Goal: Browse casually: Explore the website without a specific task or goal

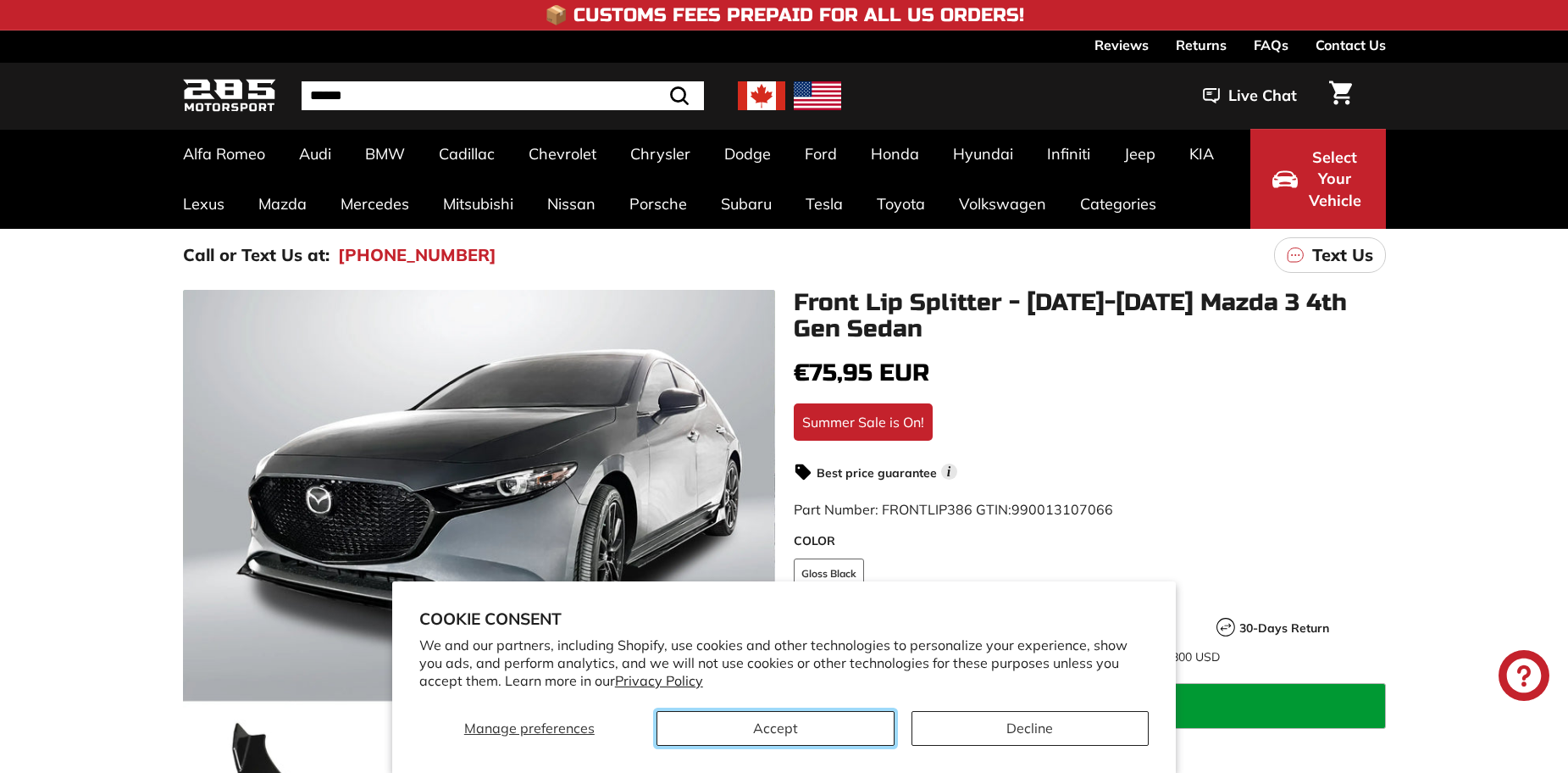
click at [834, 726] on button "Accept" at bounding box center [775, 728] width 238 height 35
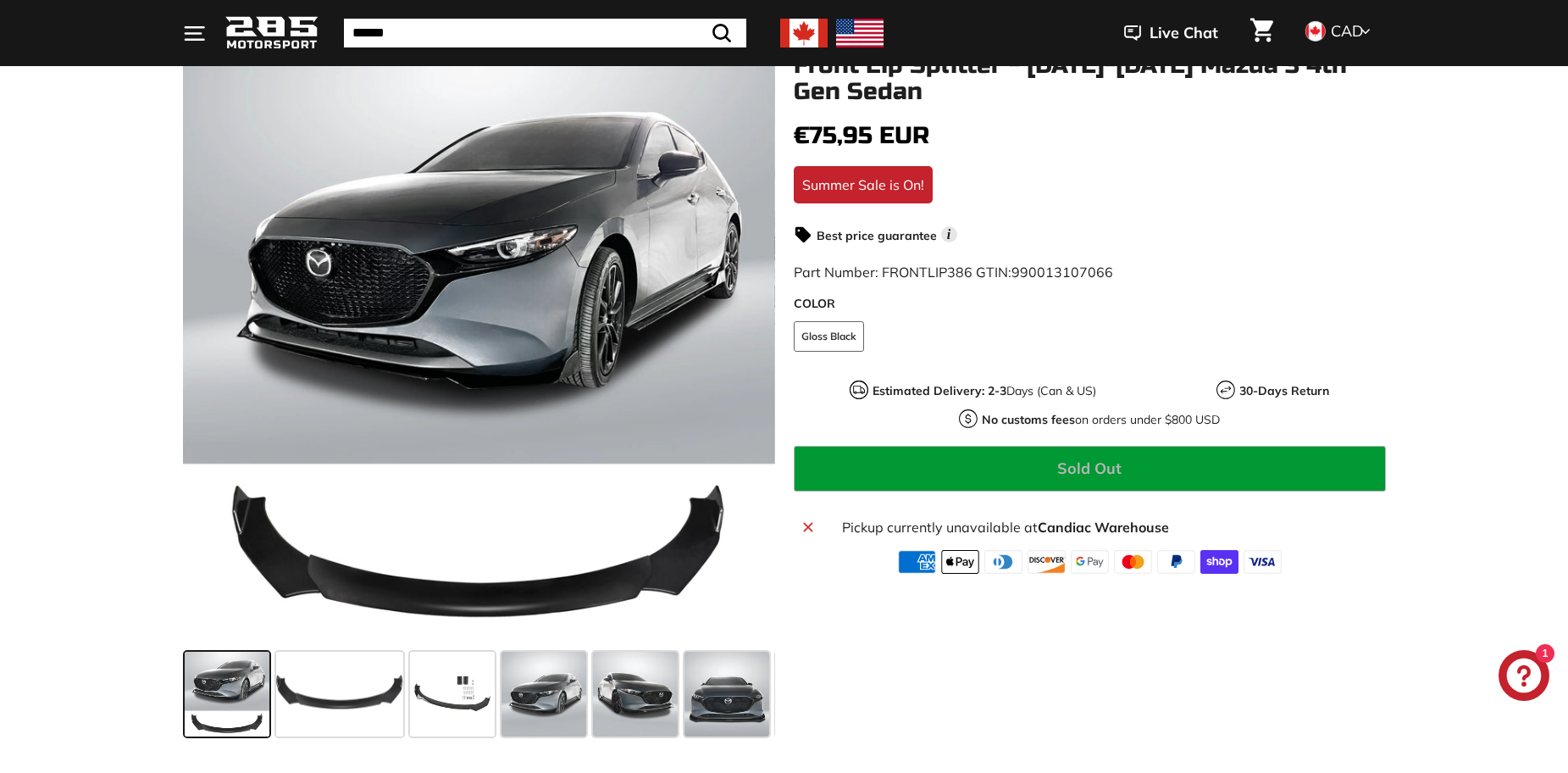
scroll to position [339, 0]
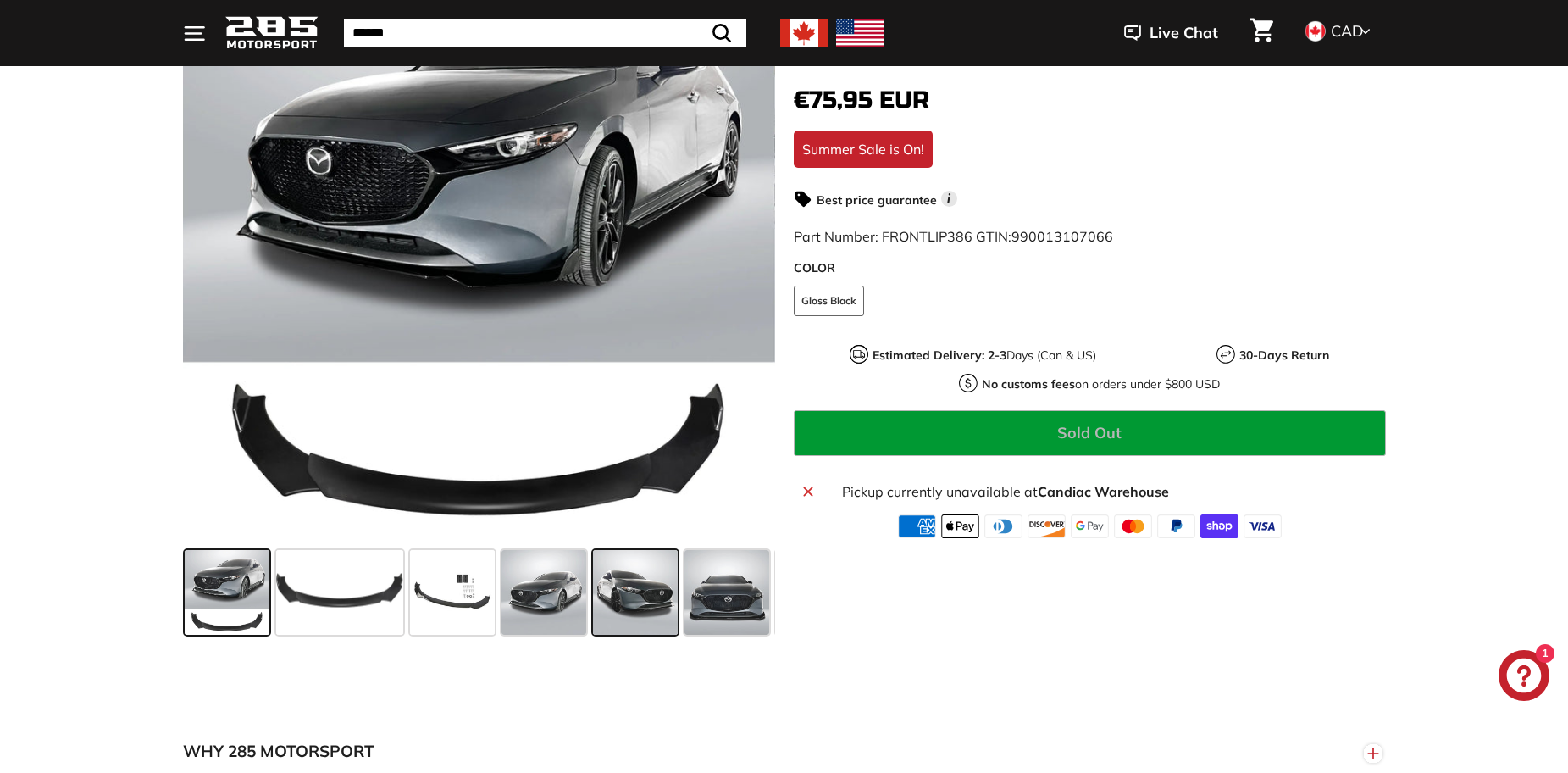
click at [604, 601] on span at bounding box center [635, 592] width 85 height 85
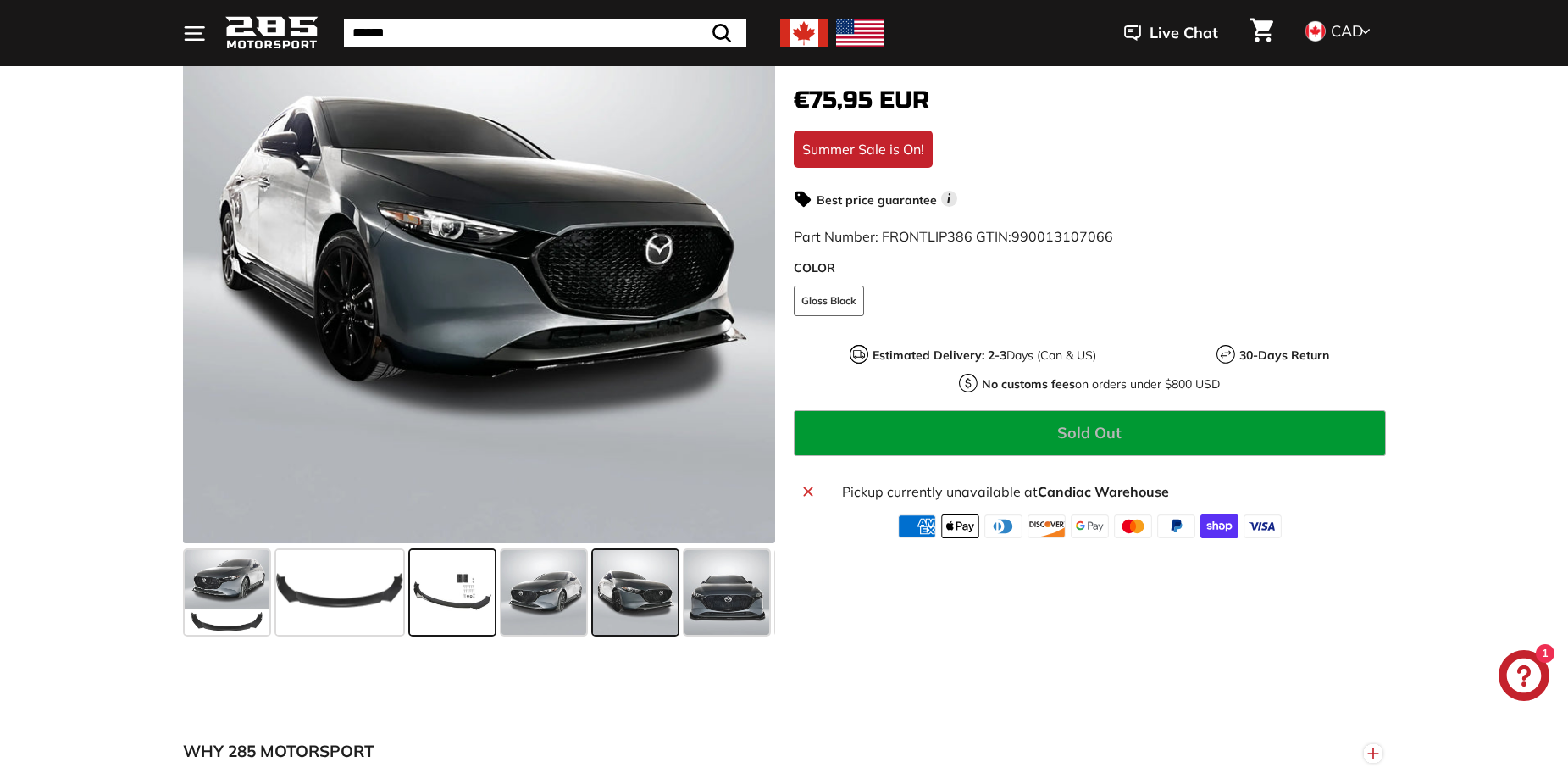
click at [494, 599] on span at bounding box center [453, 592] width 85 height 85
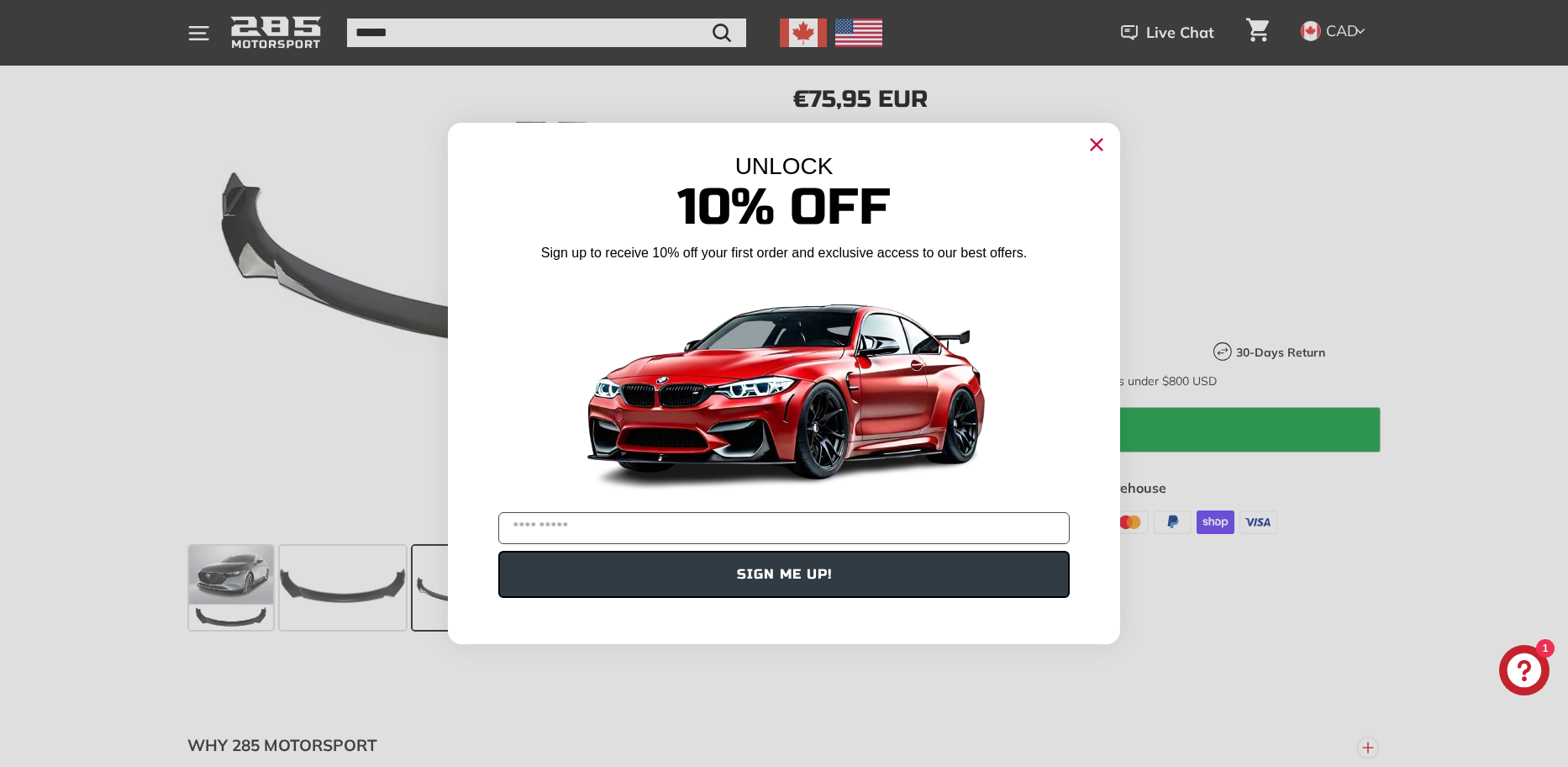
click at [1094, 136] on circle "Close dialog" at bounding box center [1096, 144] width 25 height 25
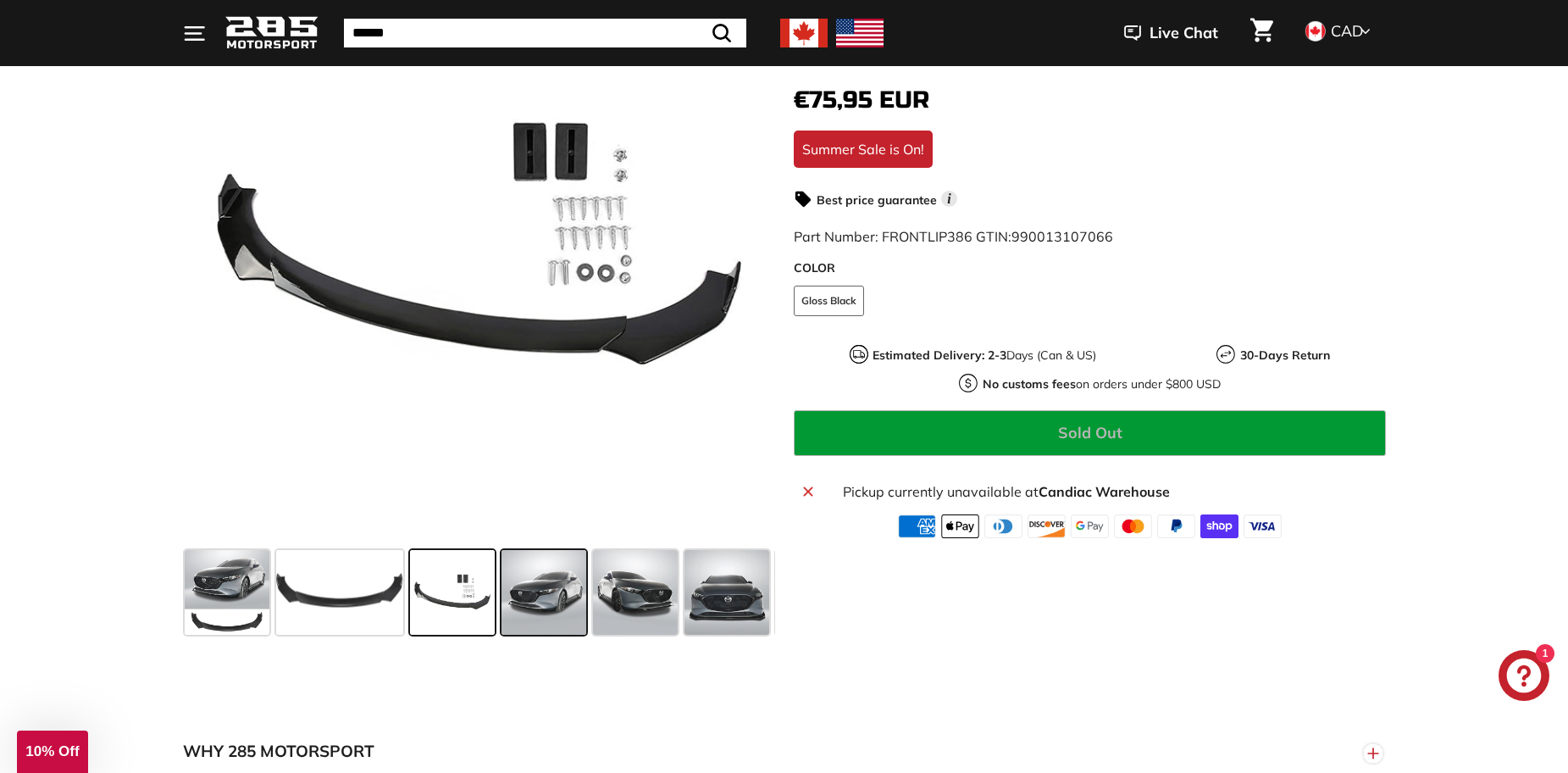
click at [545, 613] on span at bounding box center [544, 592] width 85 height 85
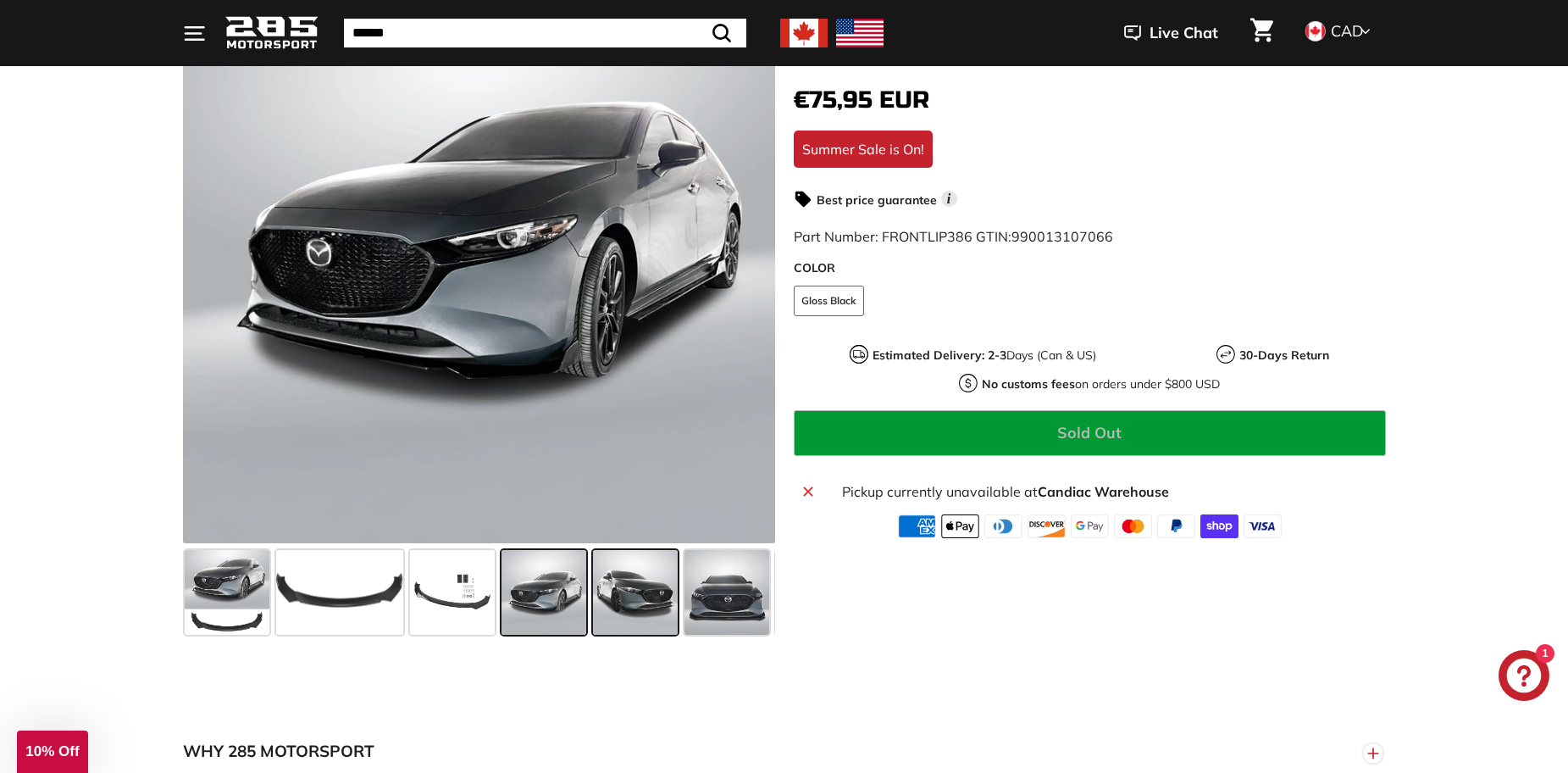
click at [640, 597] on span at bounding box center [635, 592] width 85 height 85
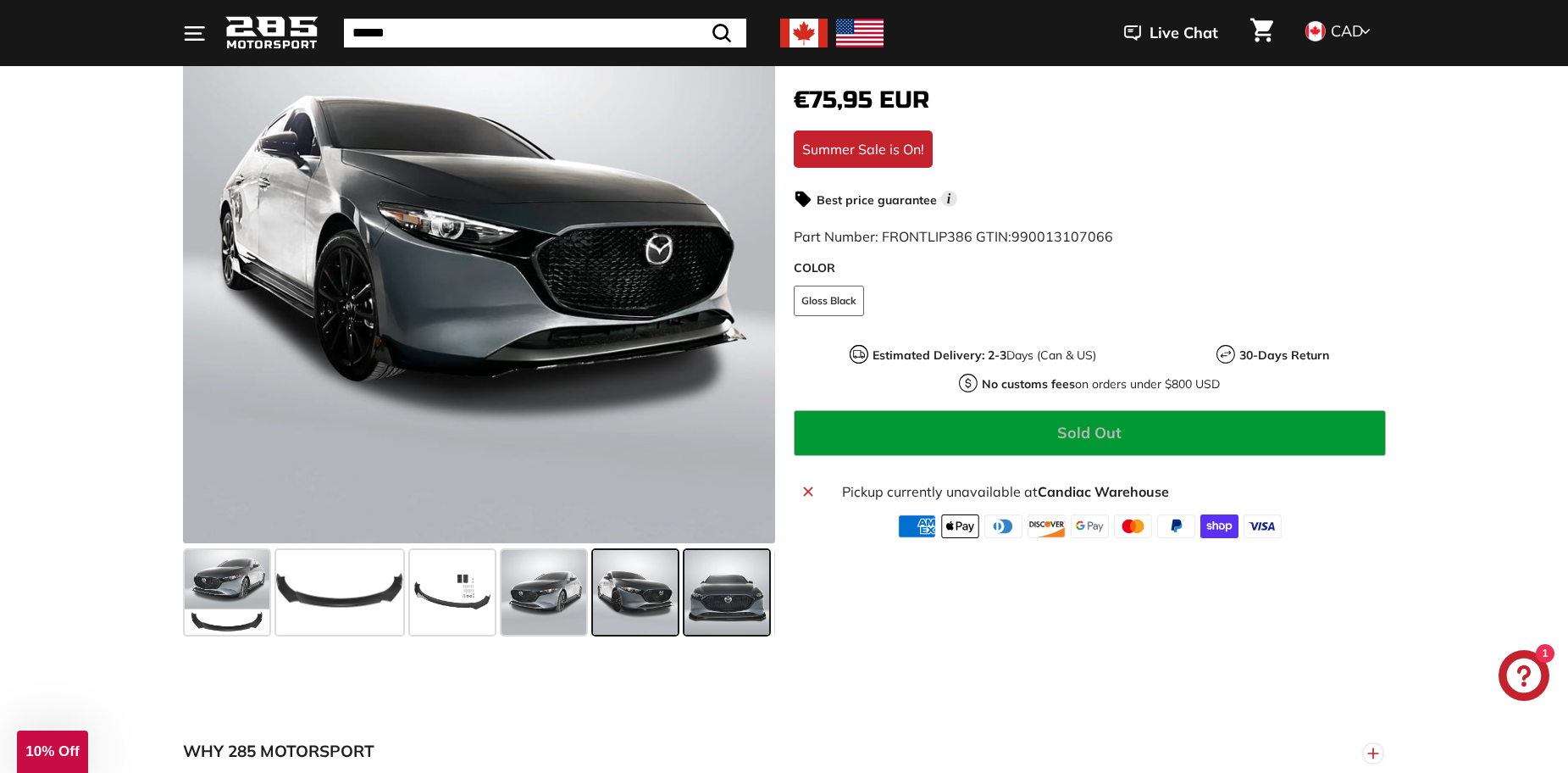
click at [732, 599] on span at bounding box center [727, 592] width 85 height 85
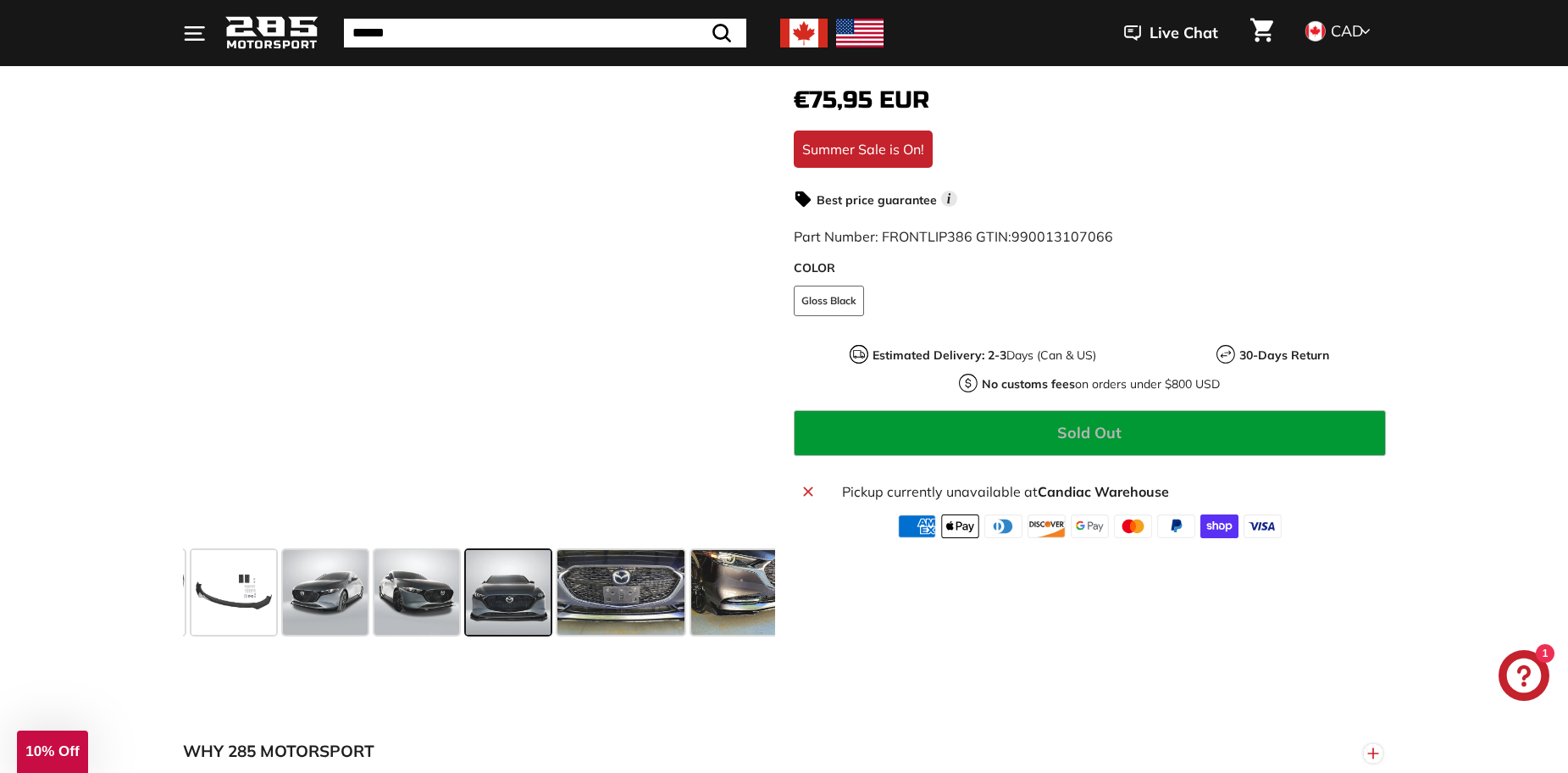
scroll to position [0, 248]
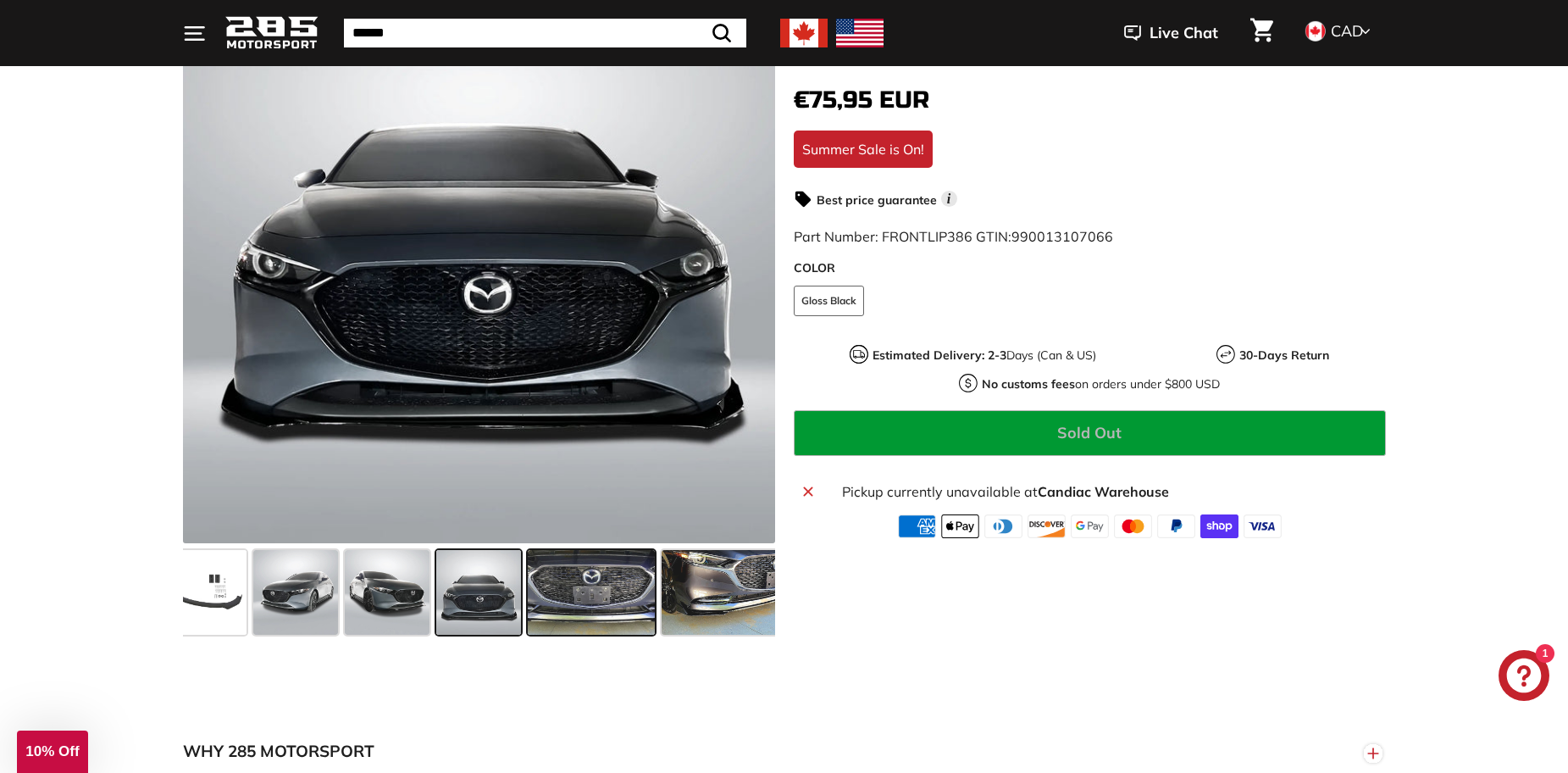
click at [597, 600] on span at bounding box center [591, 592] width 127 height 85
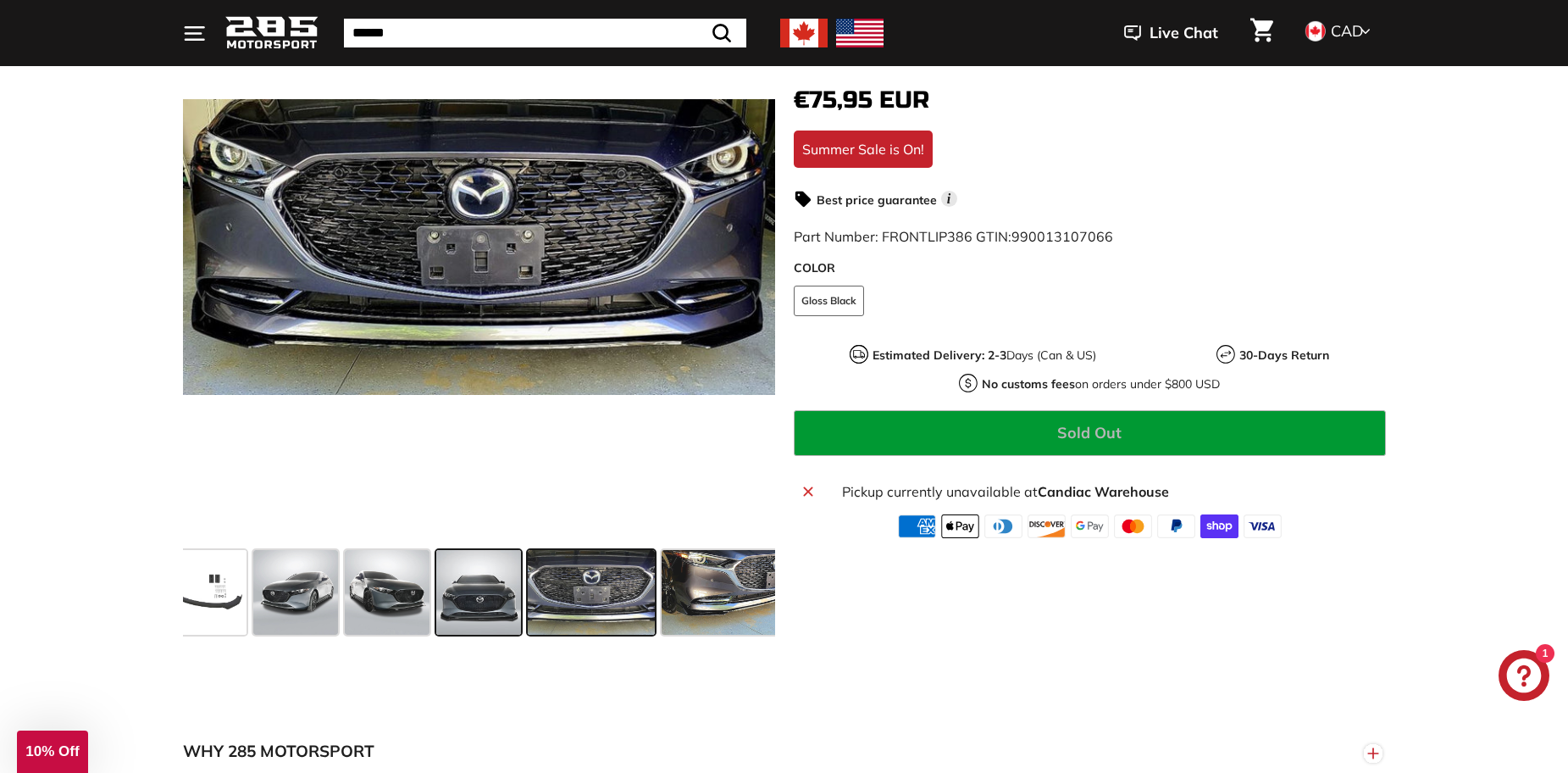
click at [499, 592] on span at bounding box center [478, 592] width 85 height 85
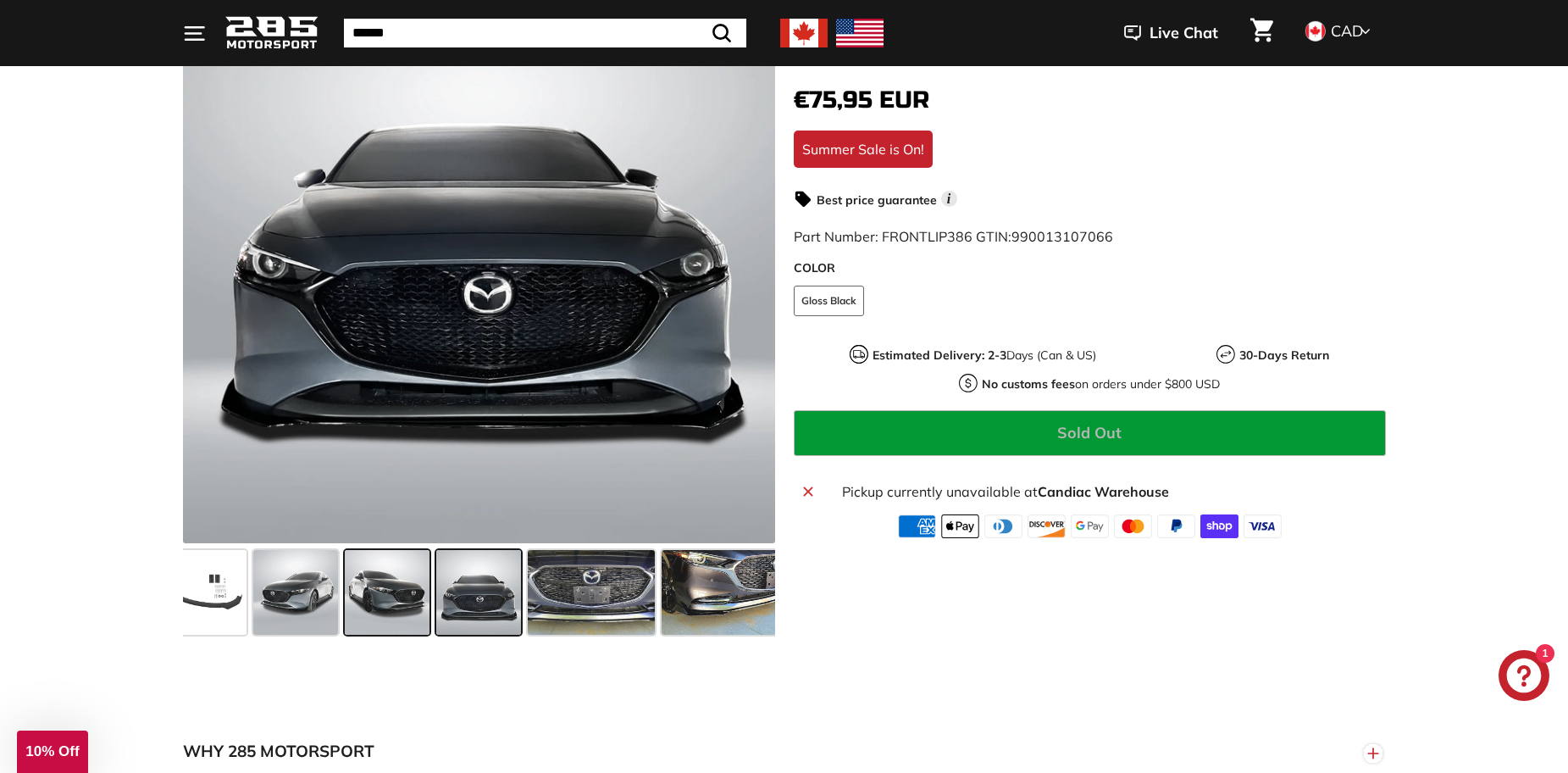
click at [399, 584] on span at bounding box center [387, 592] width 85 height 85
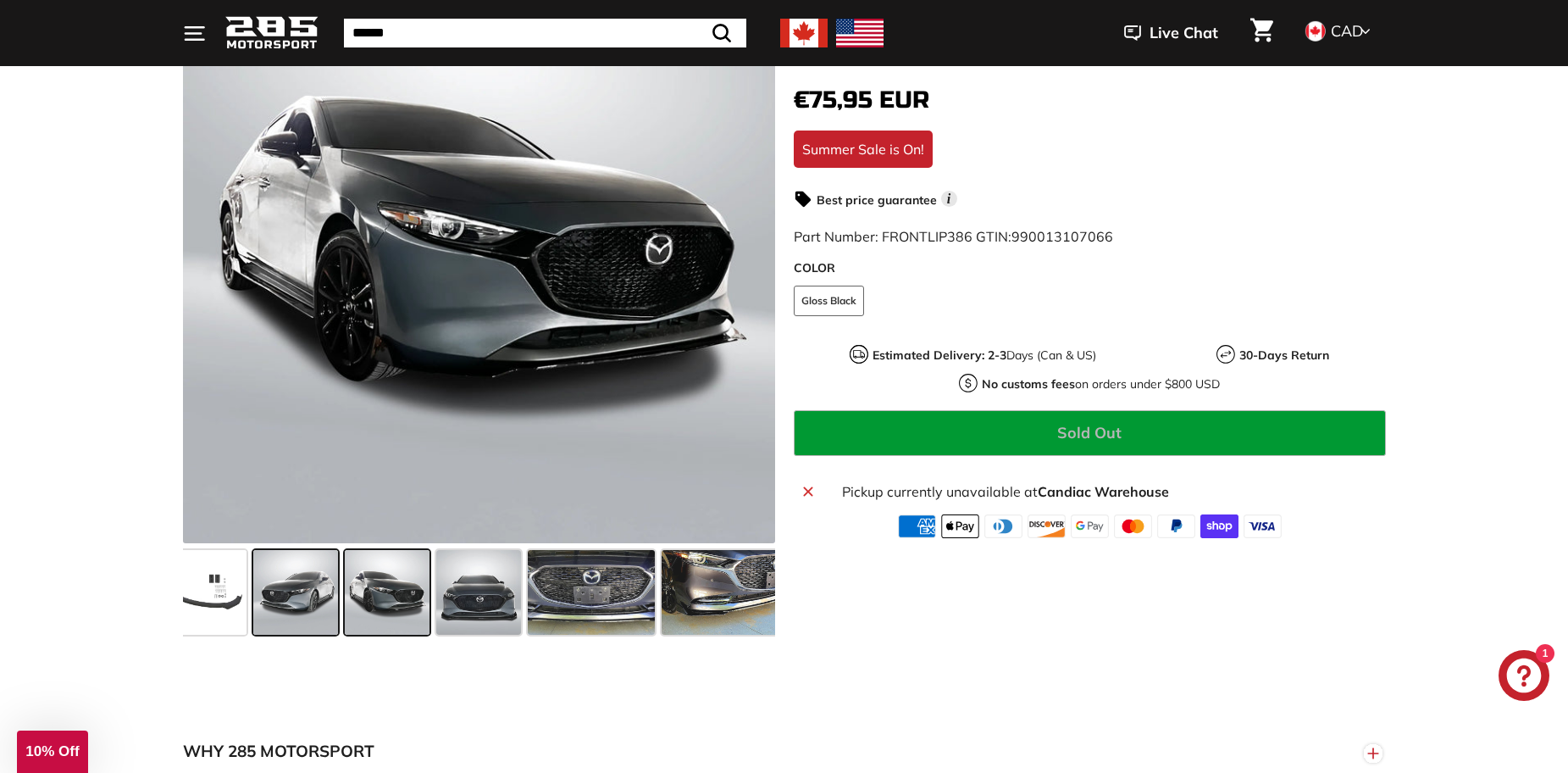
click at [275, 572] on span at bounding box center [296, 592] width 85 height 85
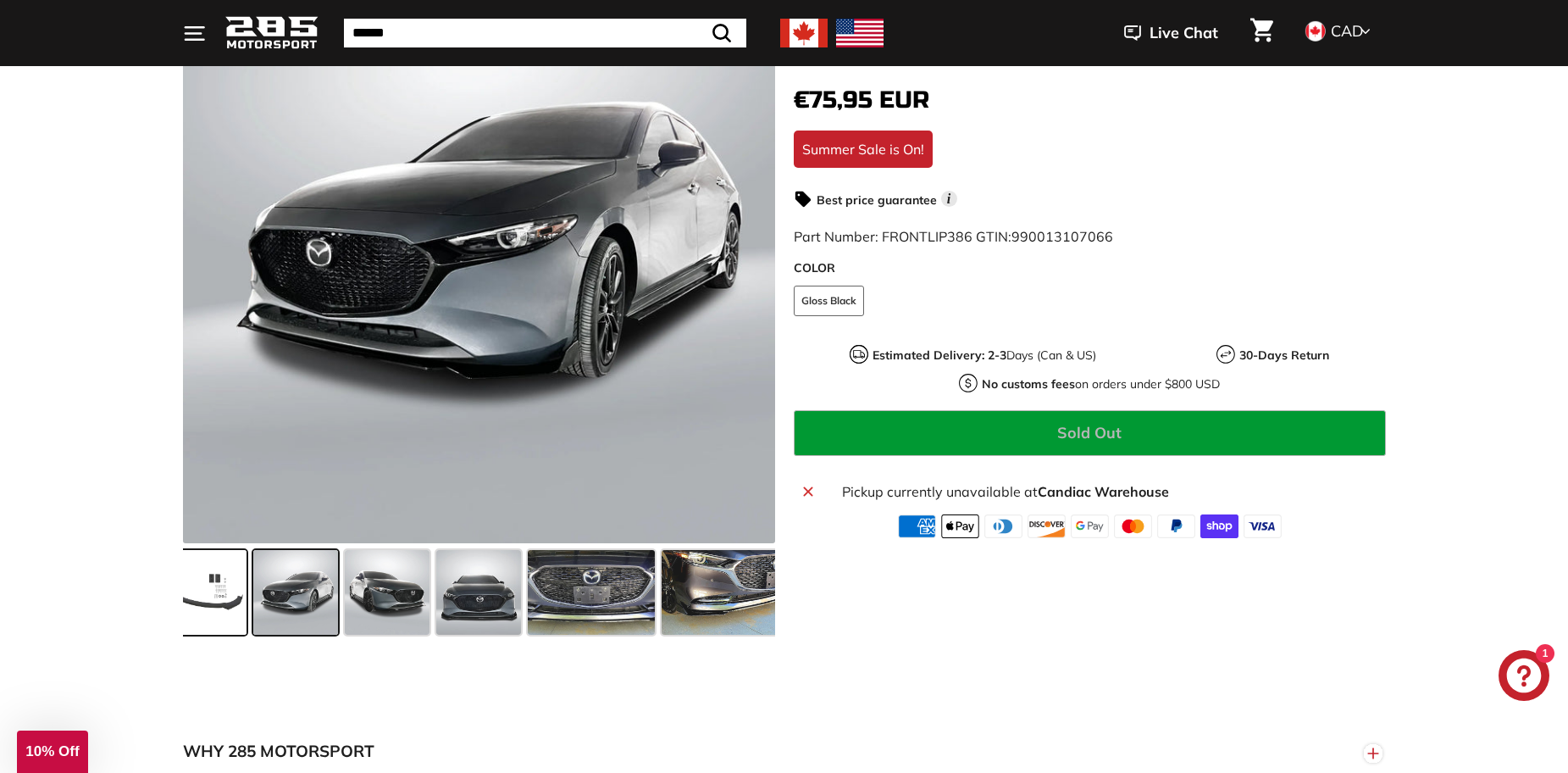
click at [214, 572] on span at bounding box center [204, 592] width 85 height 85
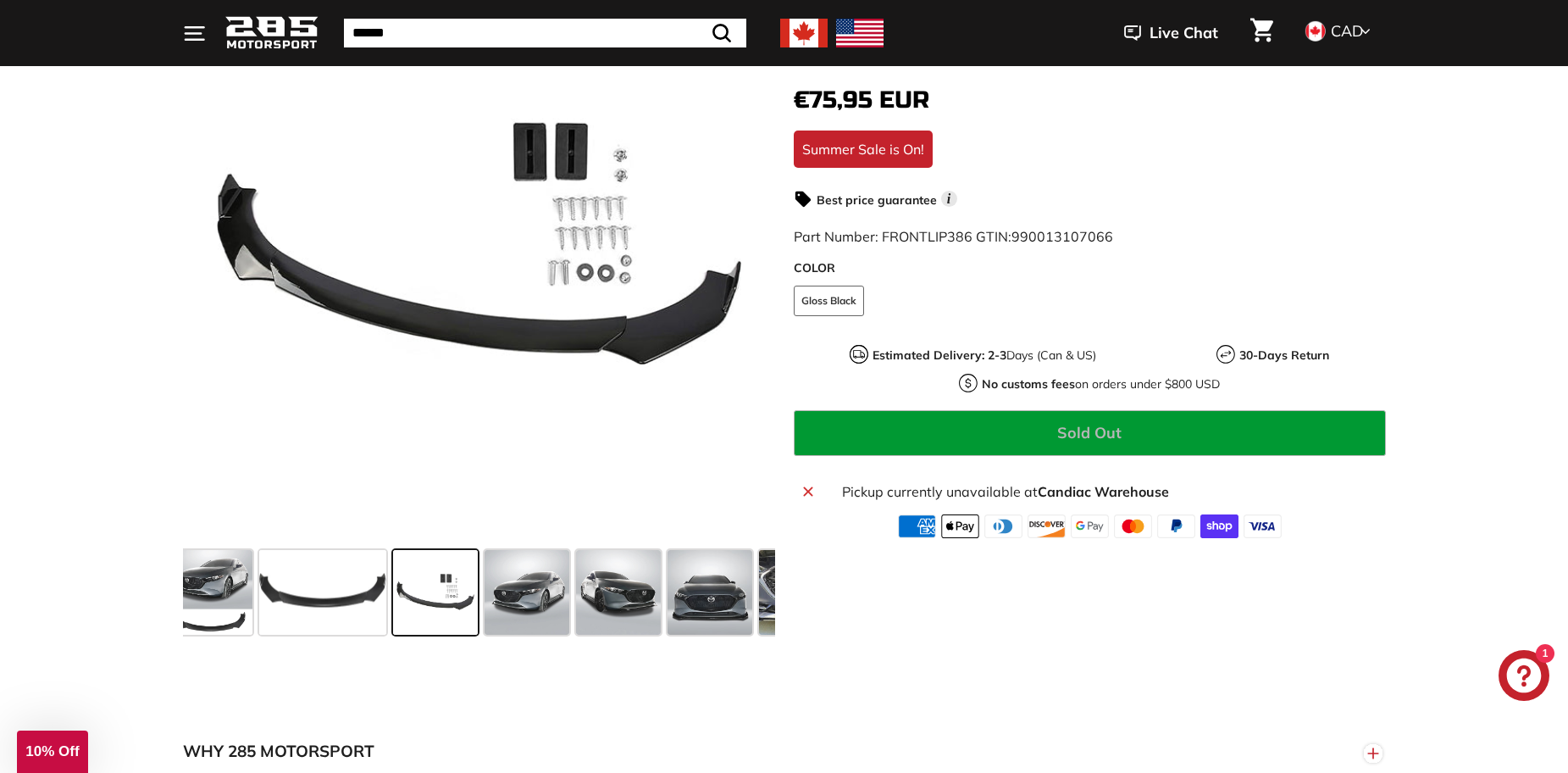
scroll to position [0, 0]
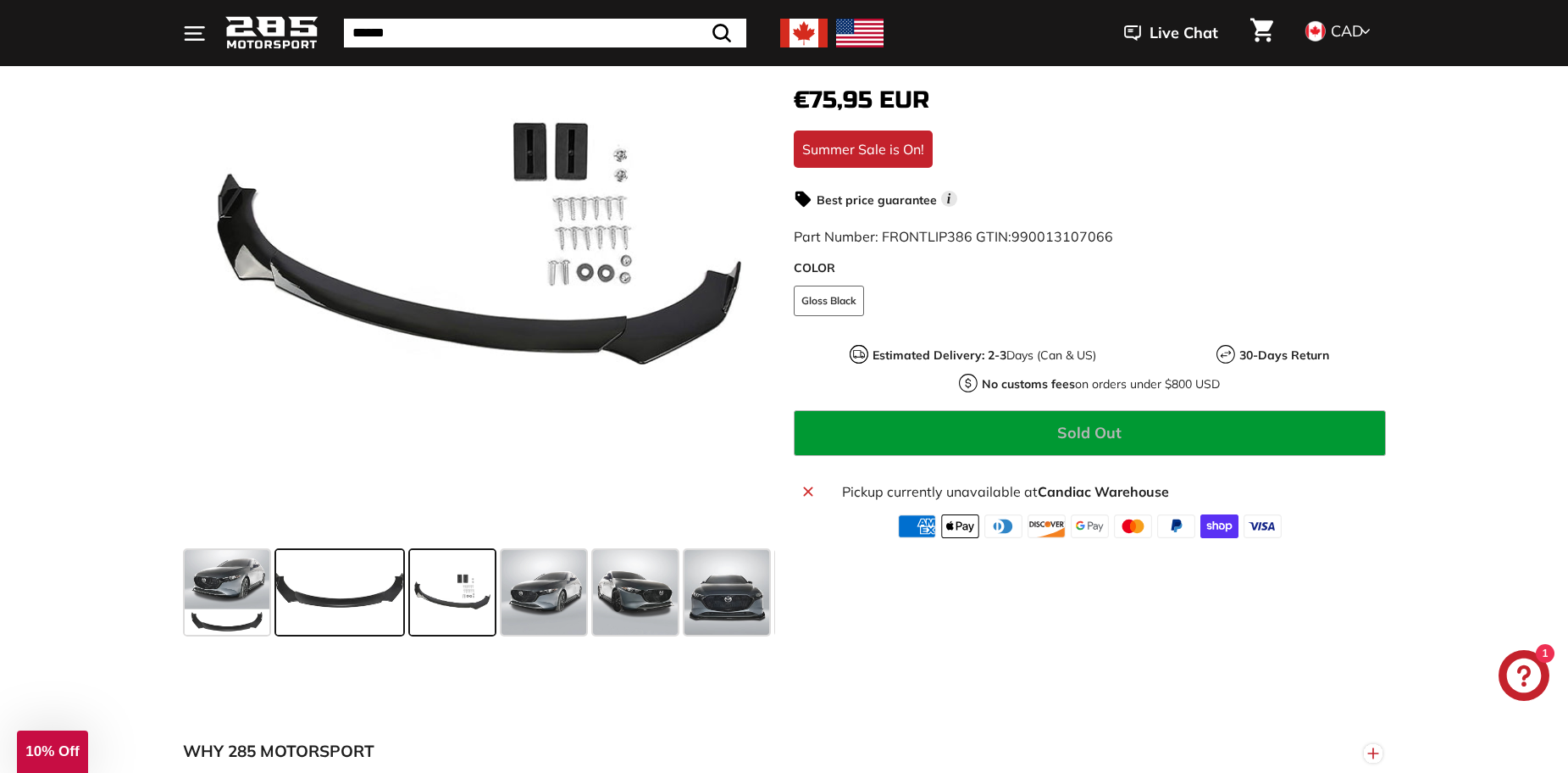
click at [326, 597] on span at bounding box center [339, 592] width 127 height 85
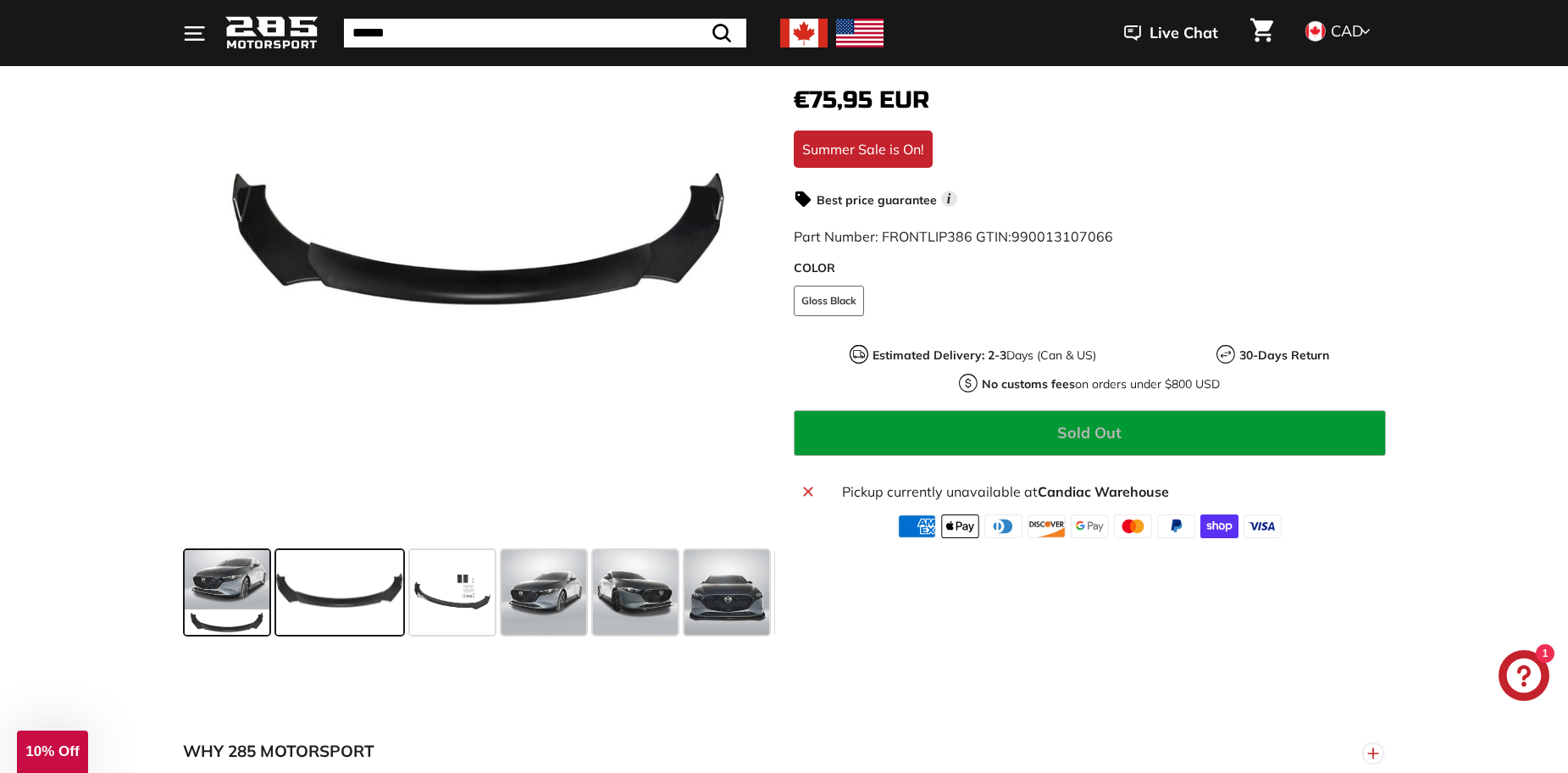
click at [218, 596] on span at bounding box center [227, 592] width 85 height 85
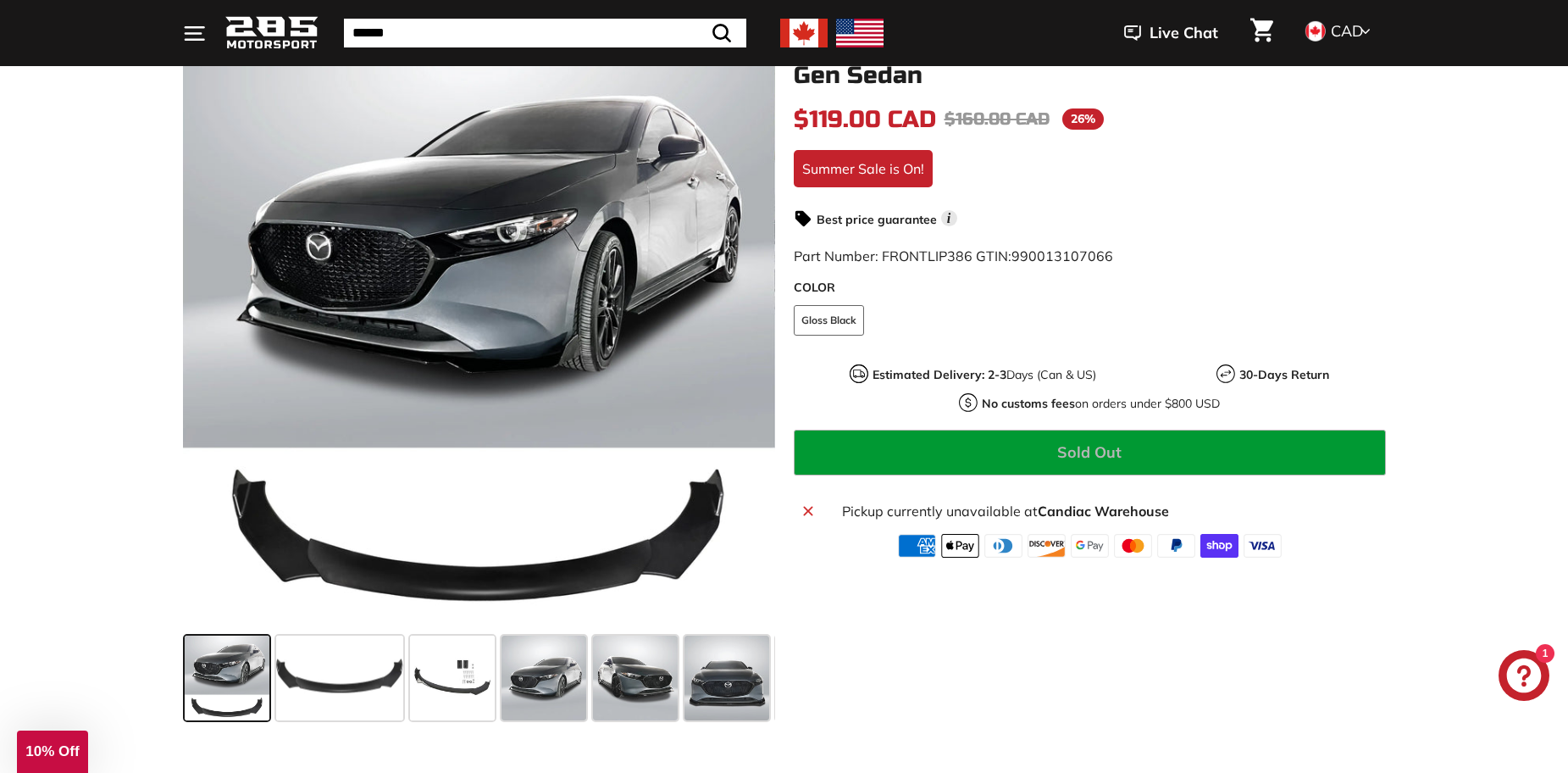
scroll to position [254, 0]
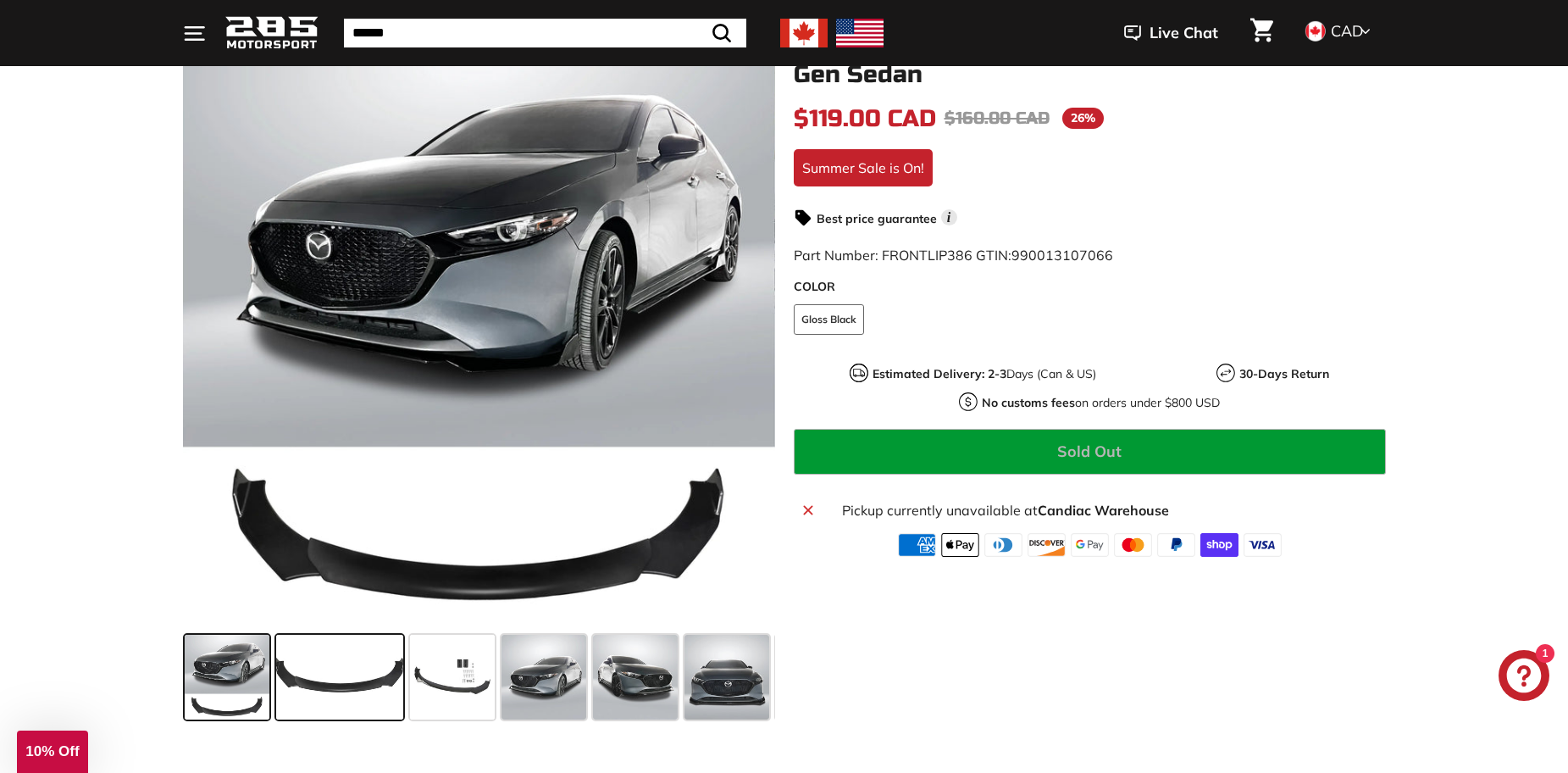
click at [319, 676] on span at bounding box center [339, 677] width 127 height 85
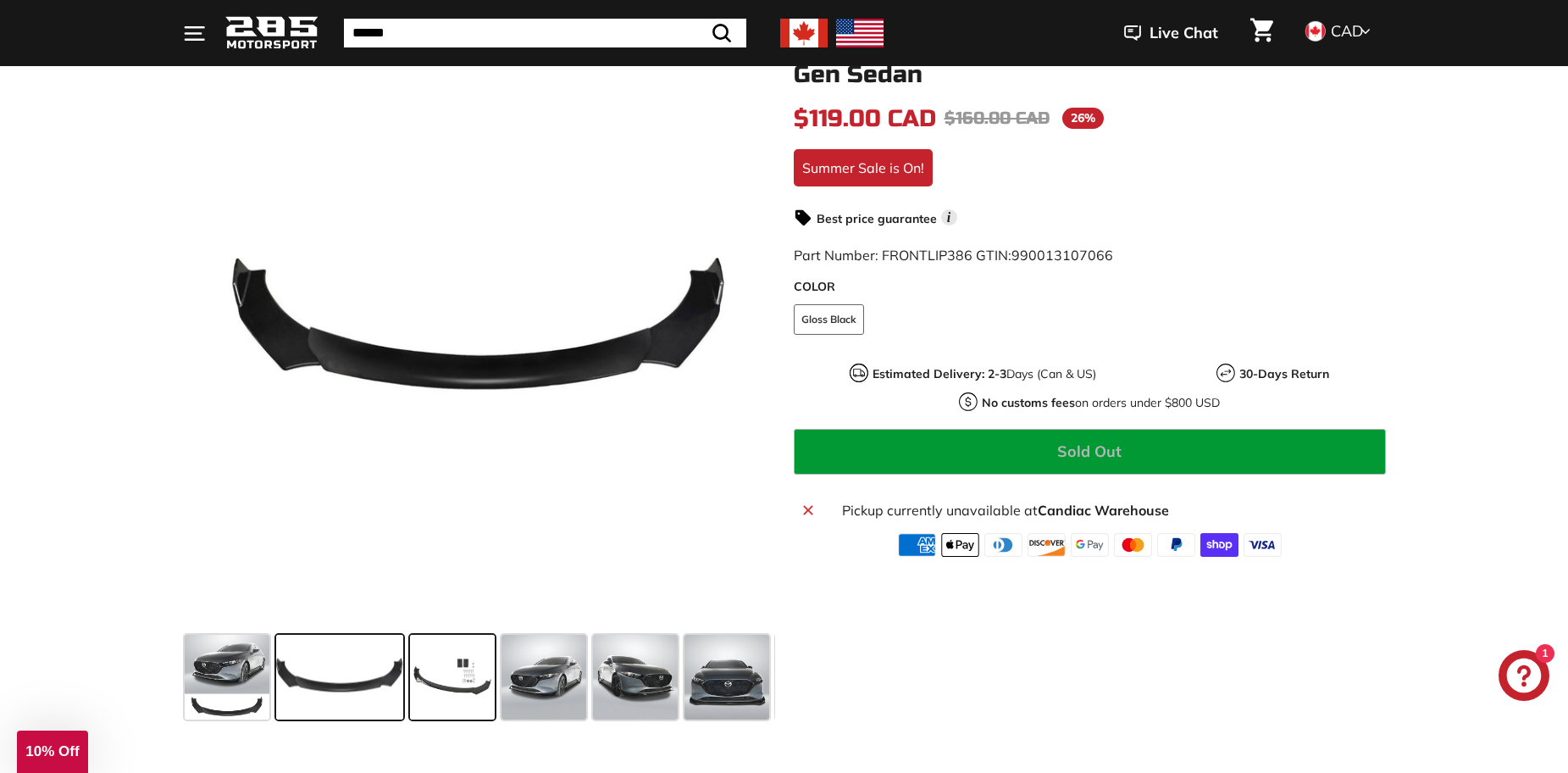
click at [441, 672] on span at bounding box center [453, 677] width 85 height 85
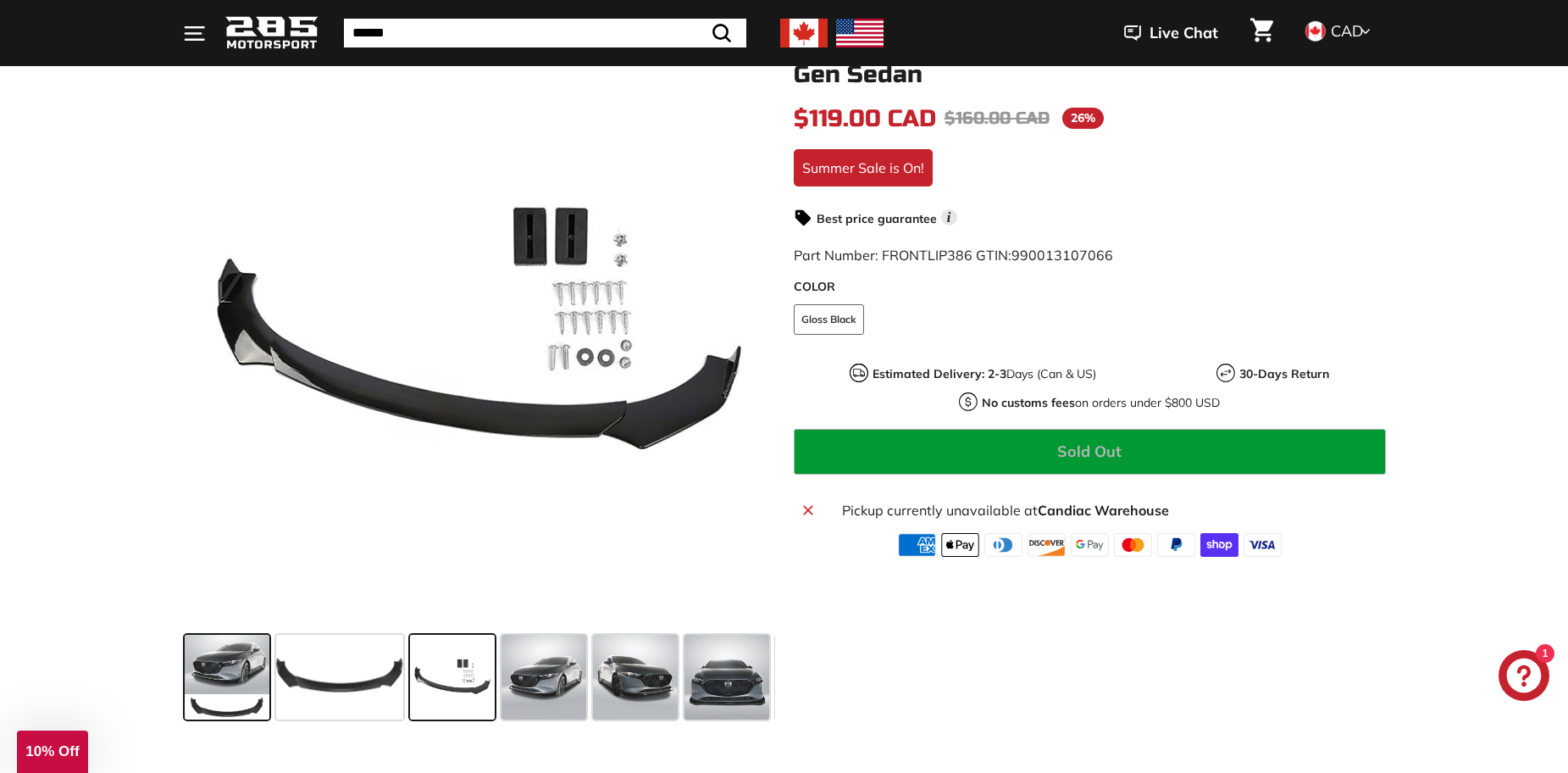
click at [224, 664] on span at bounding box center [227, 677] width 85 height 85
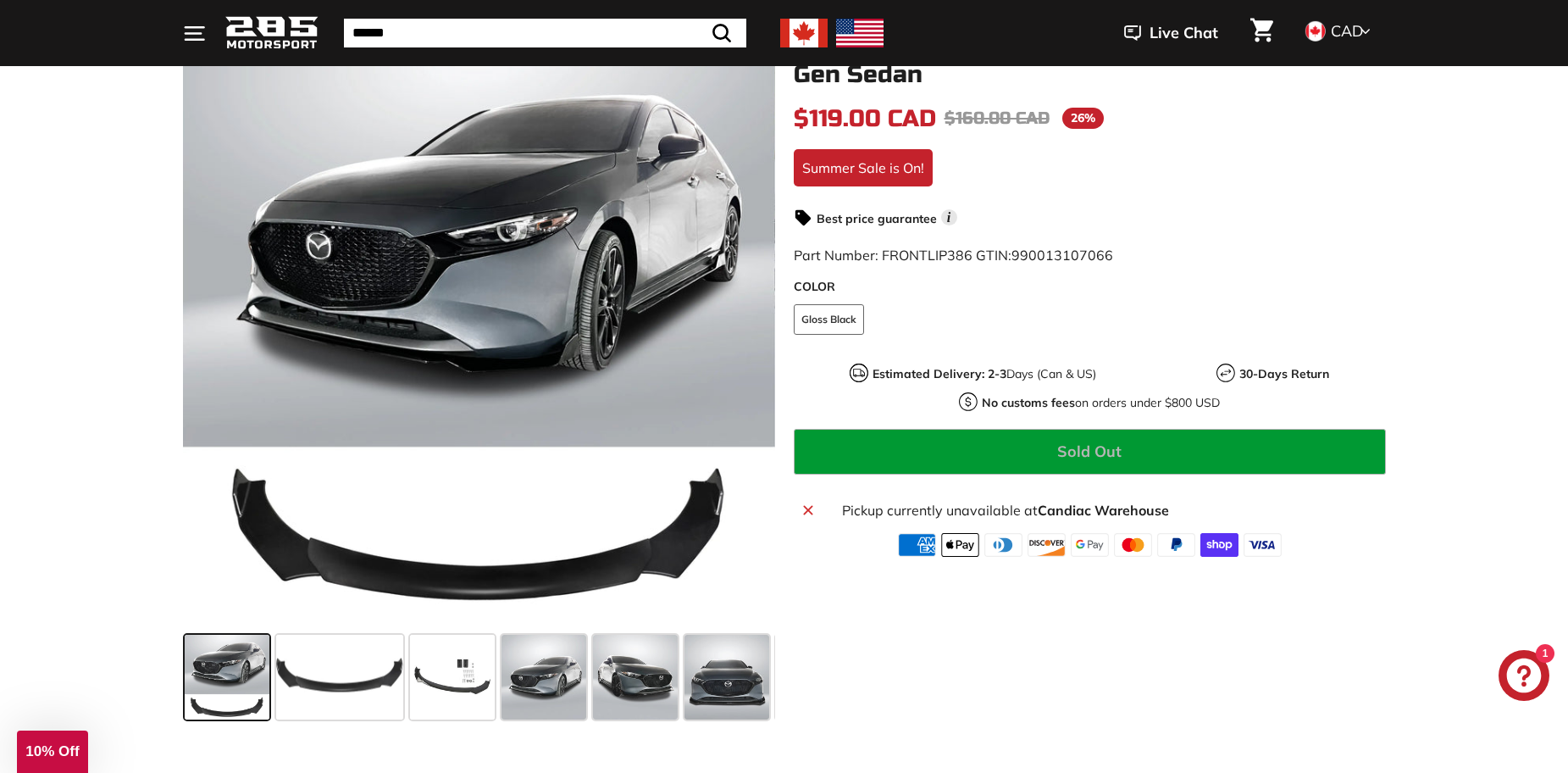
click at [224, 664] on span at bounding box center [227, 677] width 85 height 85
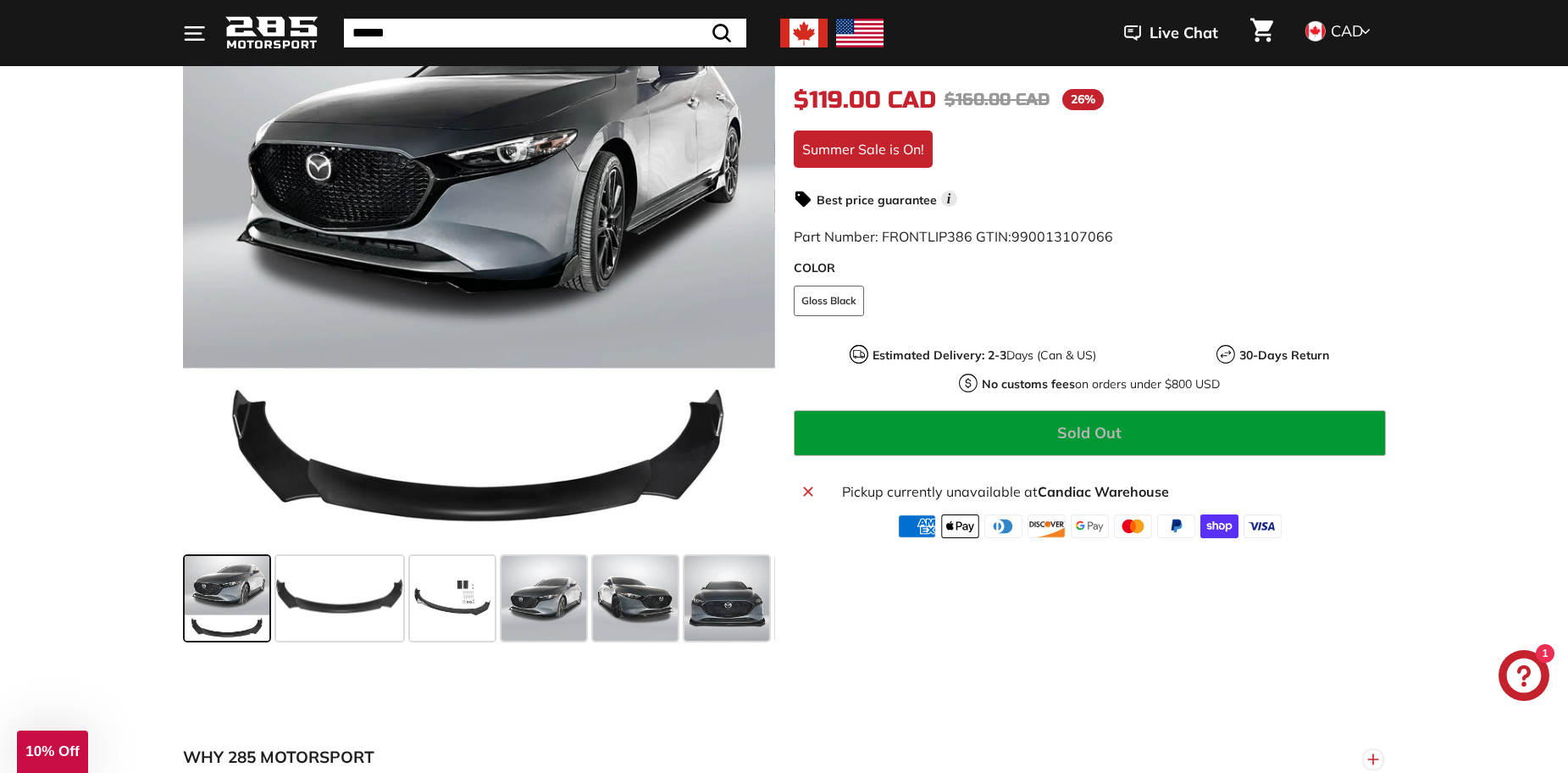
scroll to position [339, 0]
